Goal: Information Seeking & Learning: Learn about a topic

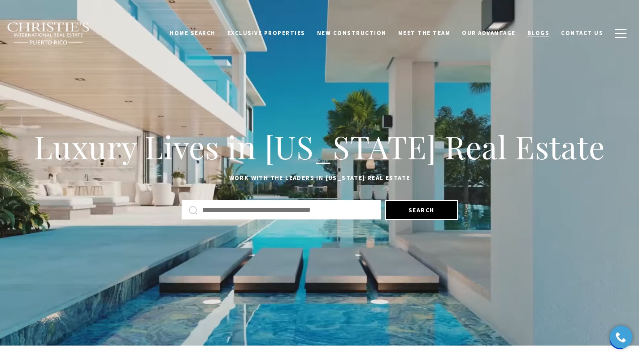
click at [544, 31] on span "Blogs" at bounding box center [538, 33] width 22 height 8
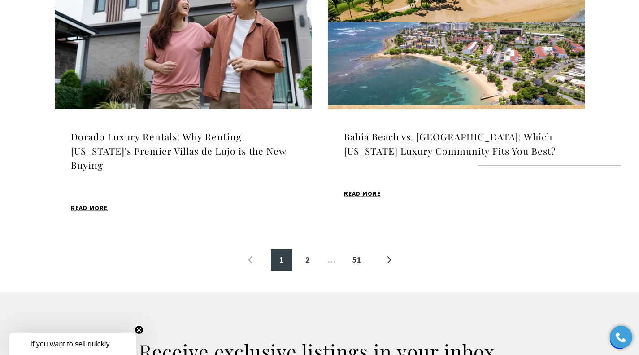
scroll to position [1000, 0]
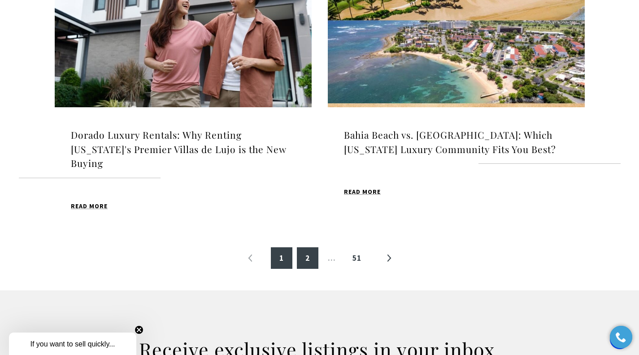
click at [306, 247] on link "2" at bounding box center [308, 258] width 22 height 22
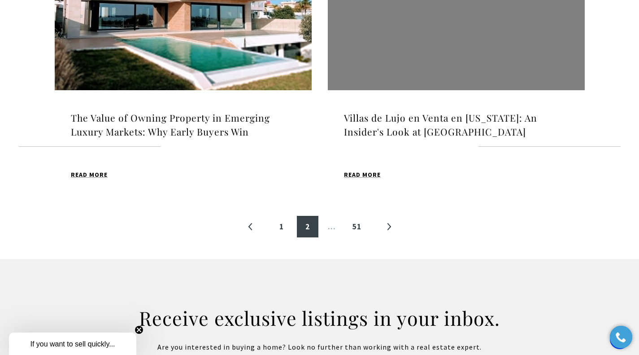
scroll to position [1041, 0]
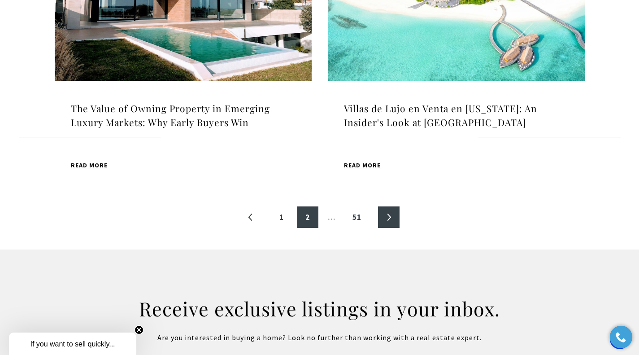
click at [389, 217] on link "»" at bounding box center [389, 217] width 22 height 22
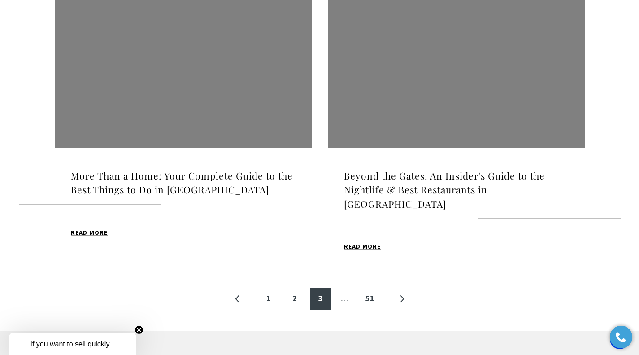
scroll to position [1018, 0]
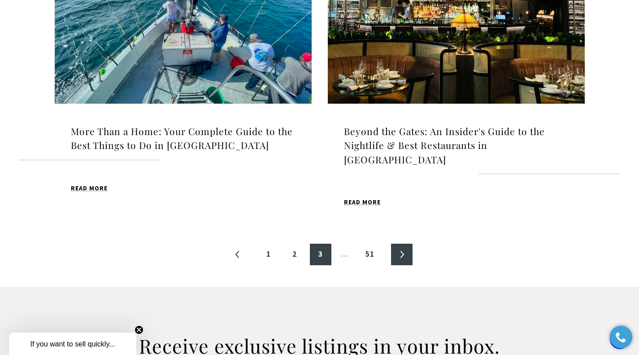
click at [403, 244] on link "»" at bounding box center [402, 255] width 22 height 22
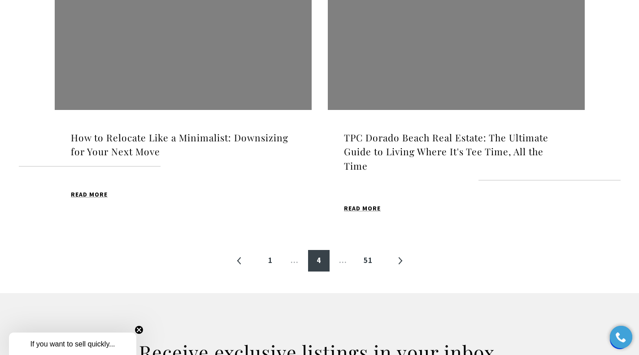
scroll to position [1021, 0]
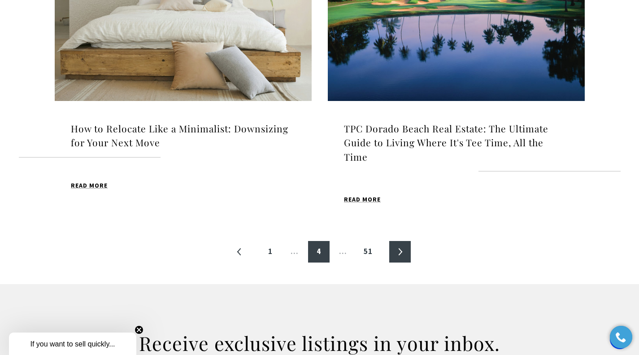
click at [400, 241] on link "»" at bounding box center [400, 252] width 22 height 22
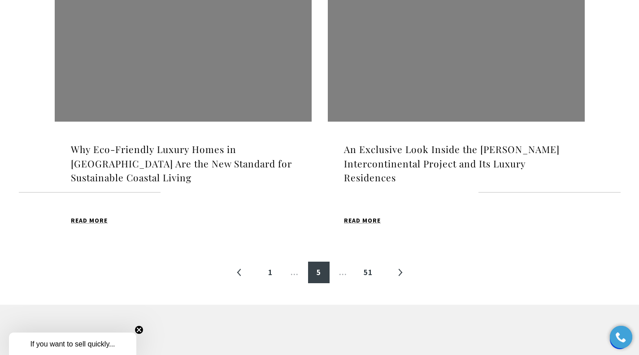
scroll to position [1027, 0]
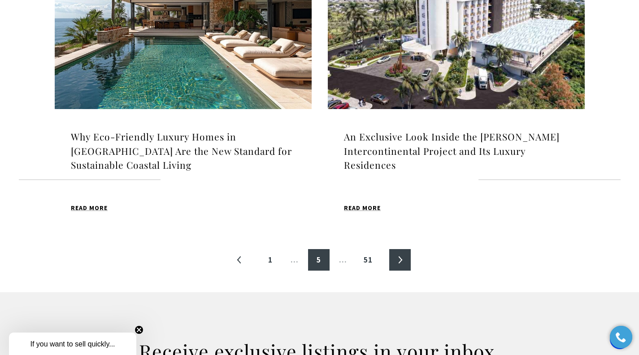
click at [398, 249] on link "»" at bounding box center [400, 260] width 22 height 22
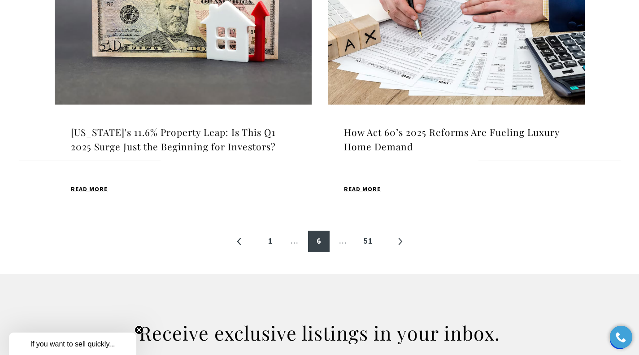
scroll to position [1023, 0]
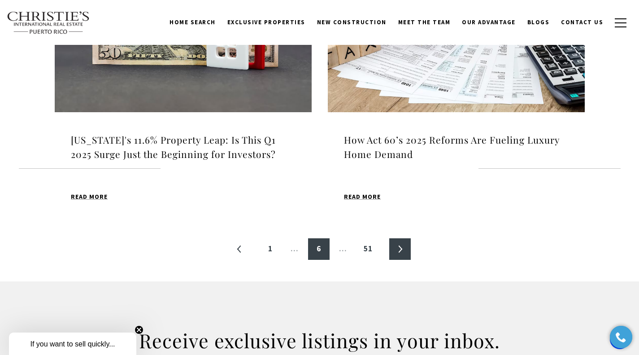
click at [402, 249] on link "»" at bounding box center [400, 249] width 22 height 22
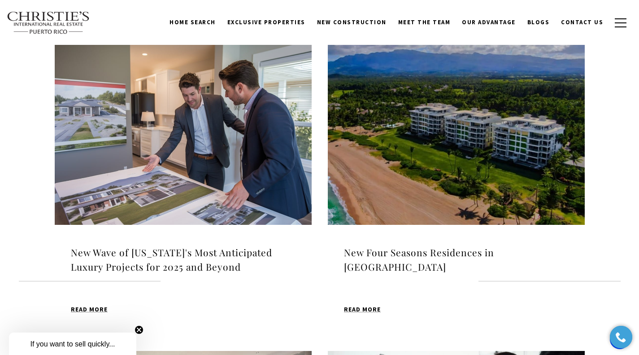
scroll to position [258, 0]
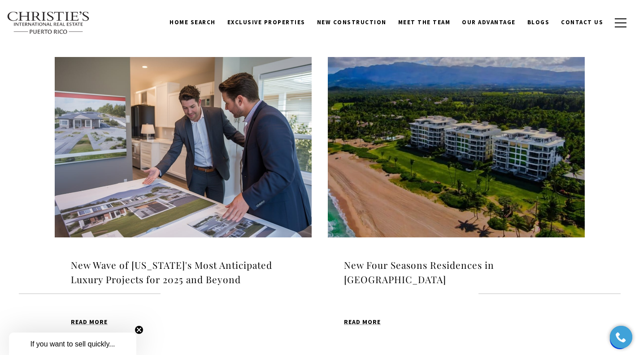
click at [448, 133] on img at bounding box center [456, 147] width 257 height 180
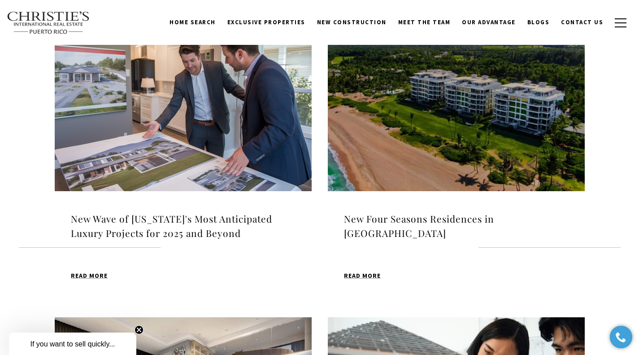
scroll to position [306, 0]
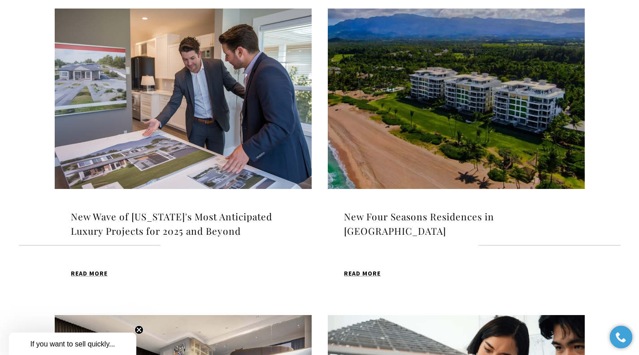
click at [173, 74] on img at bounding box center [183, 99] width 257 height 180
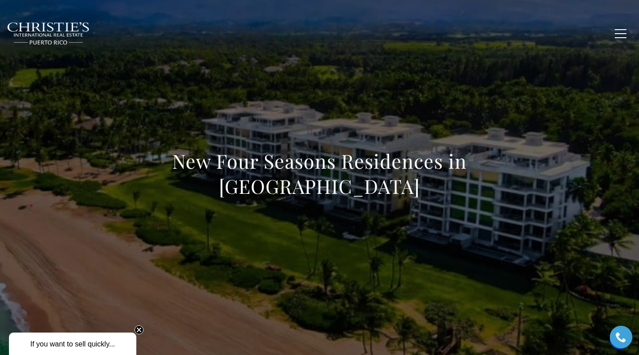
click at [366, 170] on h1 "New Four Seasons Residences in [GEOGRAPHIC_DATA]" at bounding box center [320, 173] width 396 height 50
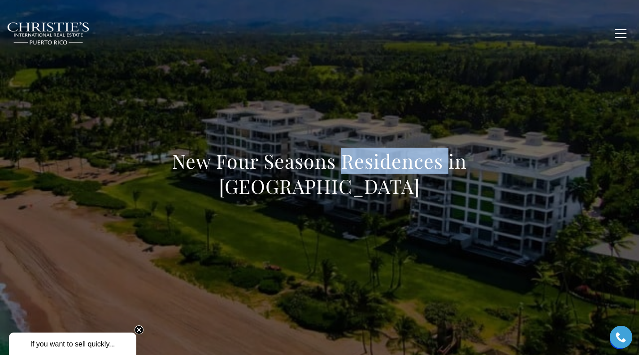
click at [366, 170] on h1 "New Four Seasons Residences in Dorado Beach" at bounding box center [320, 173] width 396 height 50
click at [139, 327] on circle "Close teaser" at bounding box center [139, 330] width 9 height 9
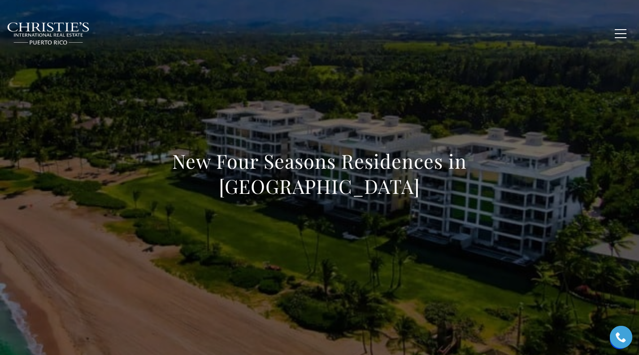
click at [341, 208] on div "New Four Seasons Residences in Dorado Beach" at bounding box center [320, 179] width 396 height 62
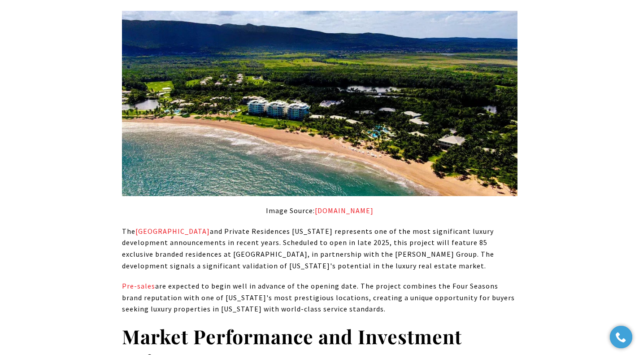
scroll to position [815, 0]
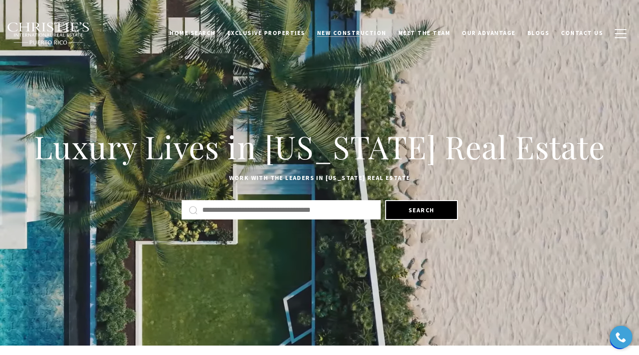
click at [365, 32] on span "New Construction" at bounding box center [352, 33] width 70 height 8
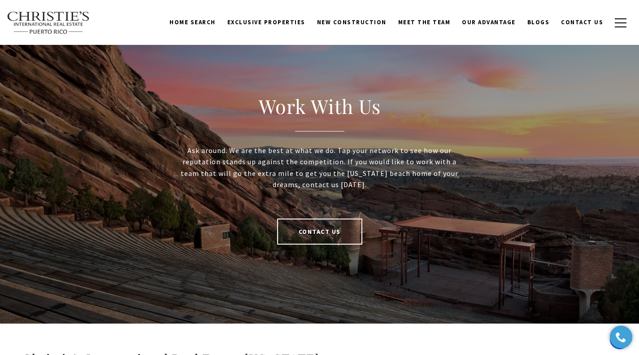
scroll to position [1815, 0]
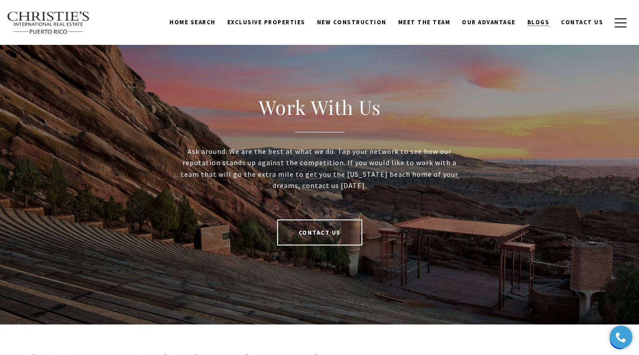
click at [545, 20] on span "Blogs" at bounding box center [538, 22] width 22 height 8
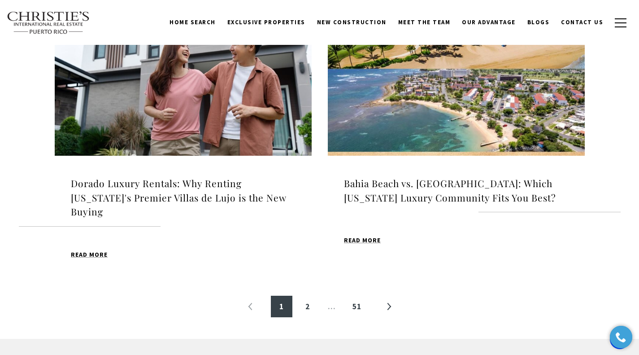
scroll to position [935, 0]
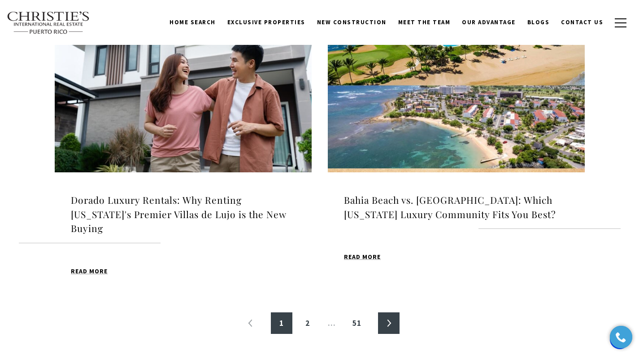
click at [389, 312] on link "»" at bounding box center [389, 323] width 22 height 22
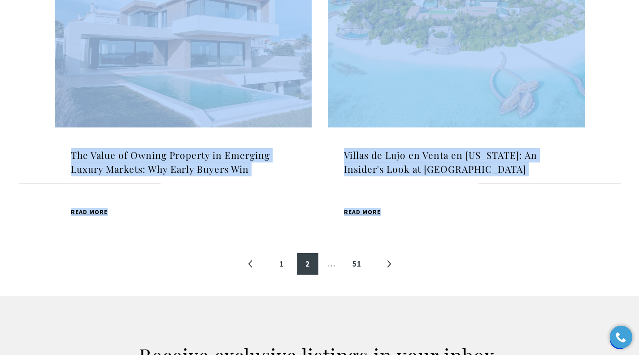
scroll to position [995, 0]
click at [389, 261] on link "»" at bounding box center [389, 263] width 22 height 22
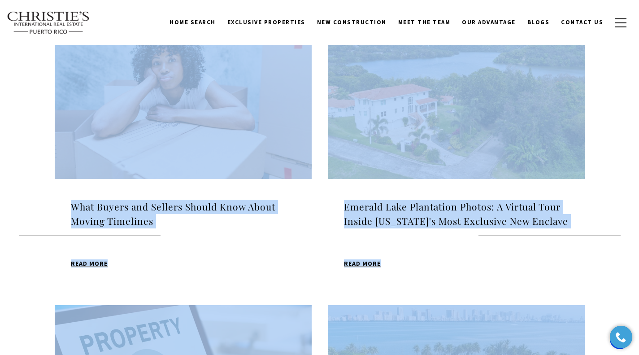
scroll to position [315, 0]
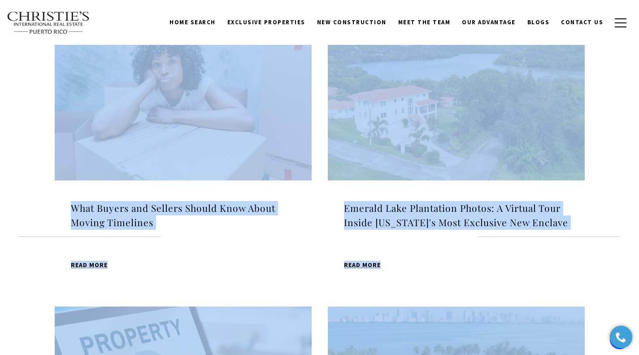
click at [584, 264] on div "Emerald Lake Plantation Photos: A Virtual Tour Inside Puerto Rico's Most Exclus…" at bounding box center [456, 235] width 257 height 111
click at [237, 253] on div "What Buyers and Sellers Should Know About Moving Timelines Christie's Real Esta…" at bounding box center [183, 235] width 257 height 111
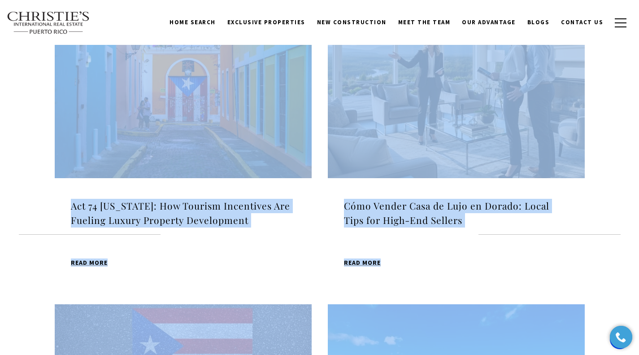
scroll to position [315, 0]
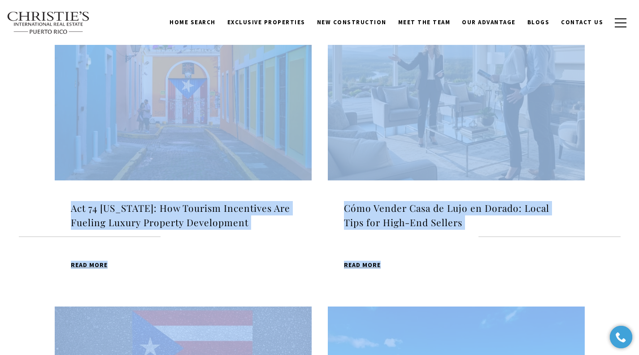
drag, startPoint x: 323, startPoint y: 254, endPoint x: 315, endPoint y: 244, distance: 13.0
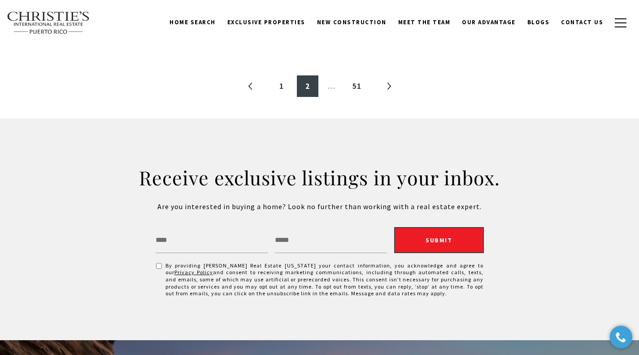
scroll to position [1155, 0]
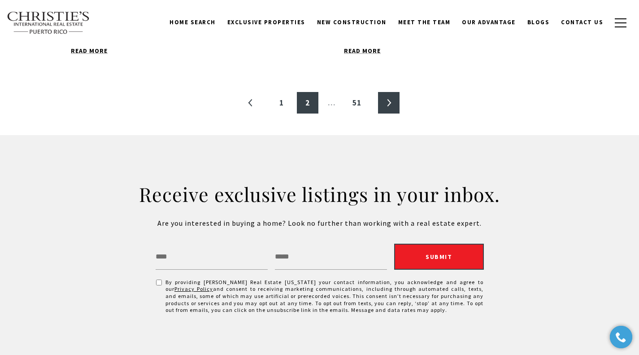
click at [391, 102] on link "»" at bounding box center [389, 103] width 22 height 22
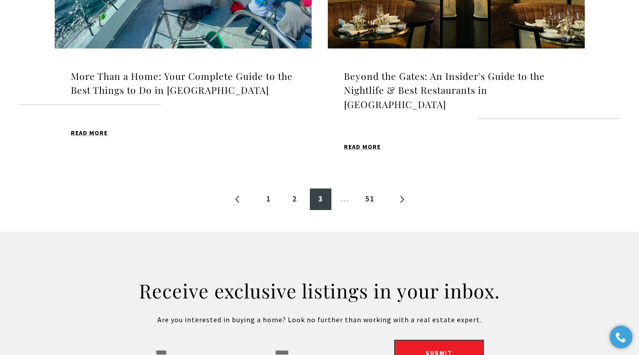
scroll to position [1073, 0]
click at [404, 188] on link "»" at bounding box center [402, 199] width 22 height 22
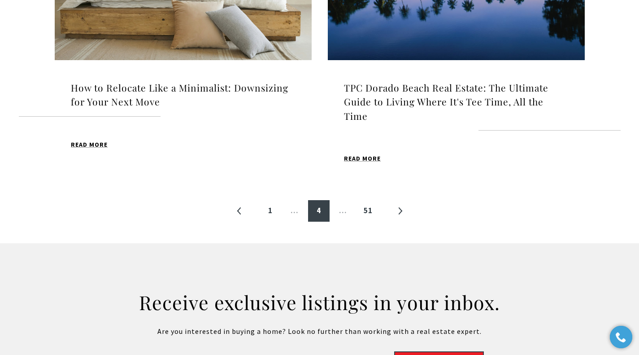
scroll to position [1062, 0]
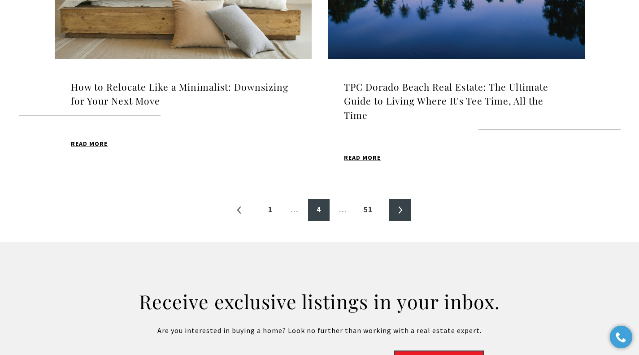
click at [402, 199] on link "»" at bounding box center [400, 210] width 22 height 22
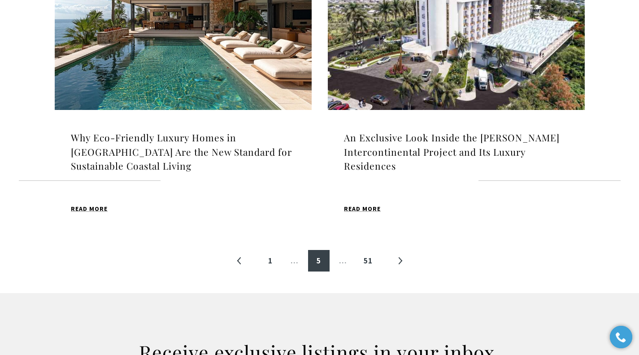
scroll to position [1026, 0]
click at [402, 249] on link "»" at bounding box center [400, 260] width 22 height 22
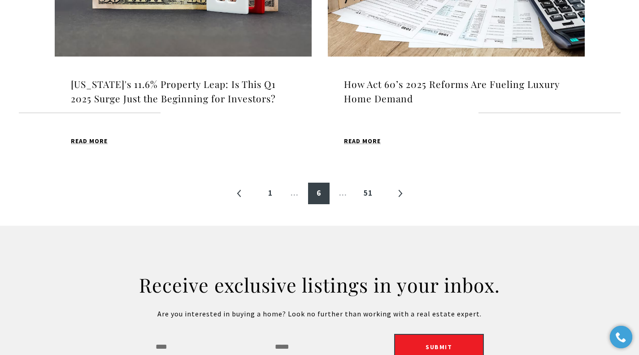
scroll to position [1080, 0]
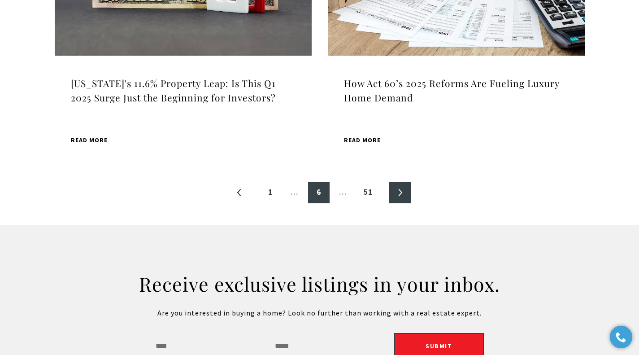
click at [399, 190] on link "»" at bounding box center [400, 193] width 22 height 22
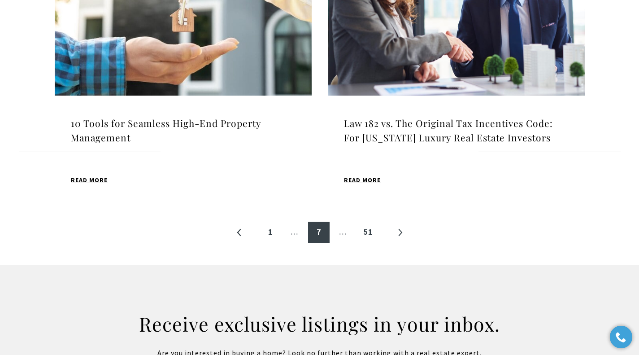
scroll to position [1012, 0]
click at [400, 228] on link "»" at bounding box center [400, 232] width 22 height 22
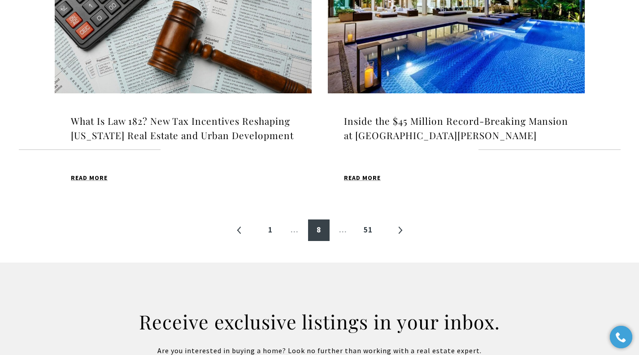
scroll to position [1043, 0]
click at [401, 228] on link "»" at bounding box center [400, 230] width 22 height 22
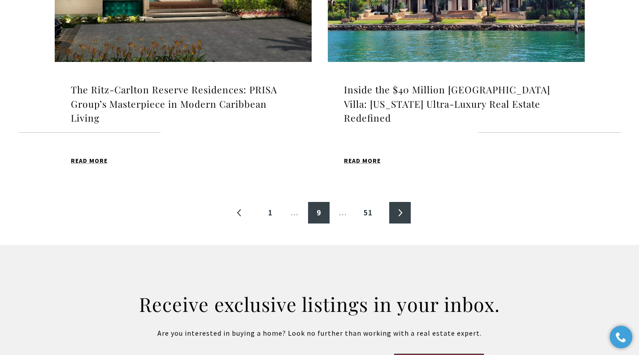
scroll to position [1078, 0]
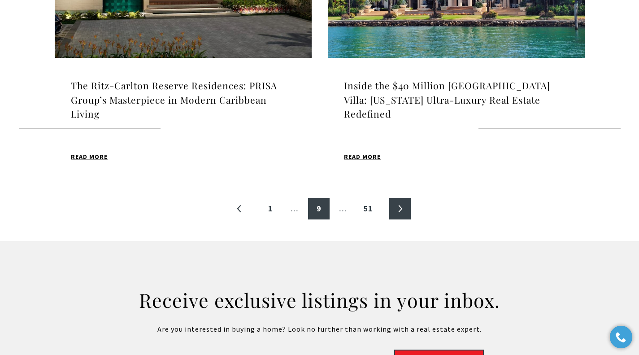
click at [400, 198] on link "»" at bounding box center [400, 209] width 22 height 22
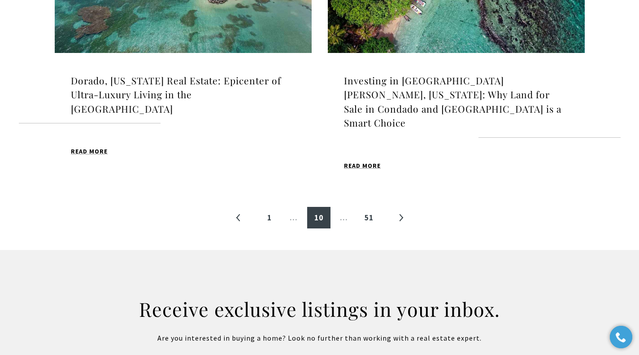
scroll to position [1069, 0]
click at [403, 207] on link "»" at bounding box center [401, 218] width 22 height 22
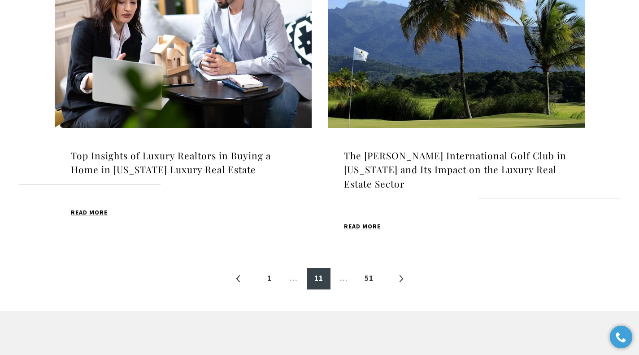
scroll to position [1023, 0]
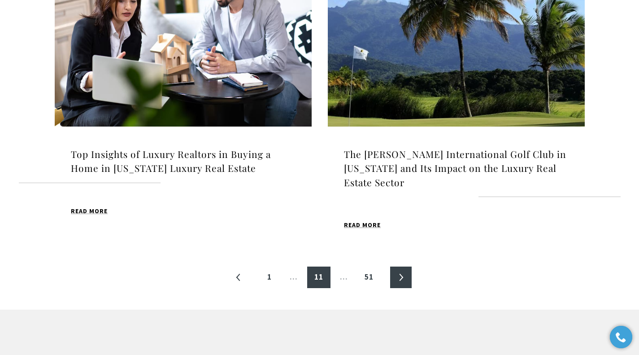
click at [405, 266] on link "»" at bounding box center [401, 277] width 22 height 22
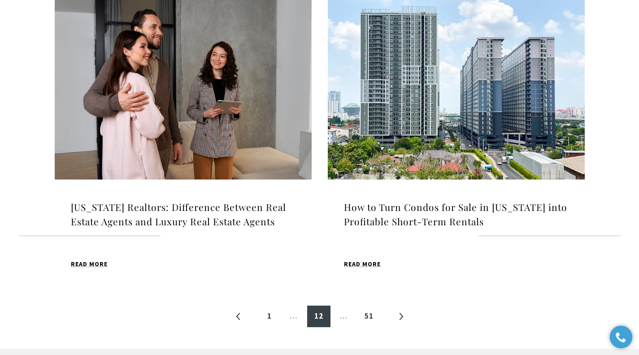
scroll to position [928, 0]
click at [401, 313] on link "»" at bounding box center [401, 316] width 22 height 22
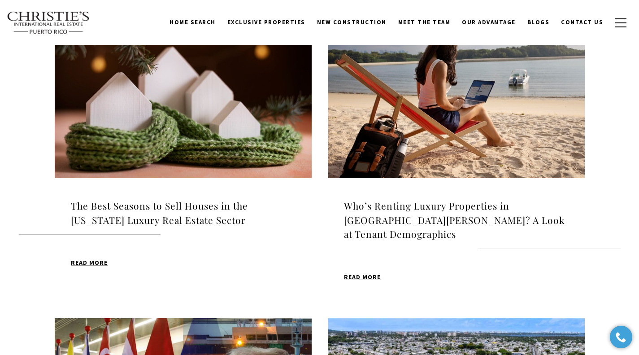
scroll to position [315, 0]
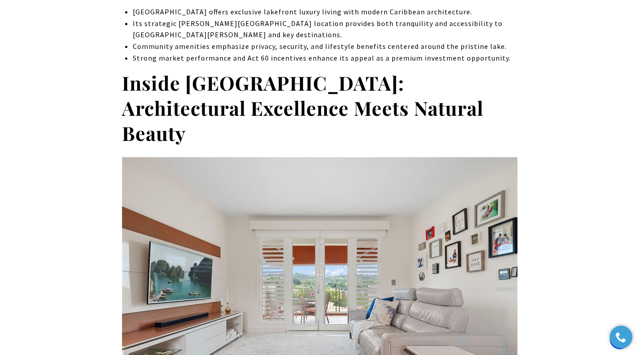
scroll to position [504, 0]
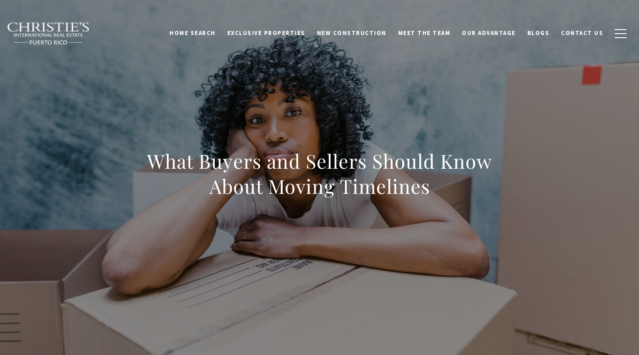
click at [592, 278] on div "What Buyers and Sellers Should Know About Moving Timelines" at bounding box center [320, 179] width 628 height 269
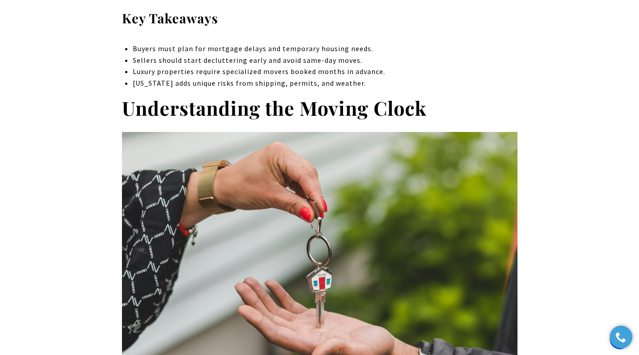
scroll to position [511, 0]
